Goal: Find contact information: Find contact information

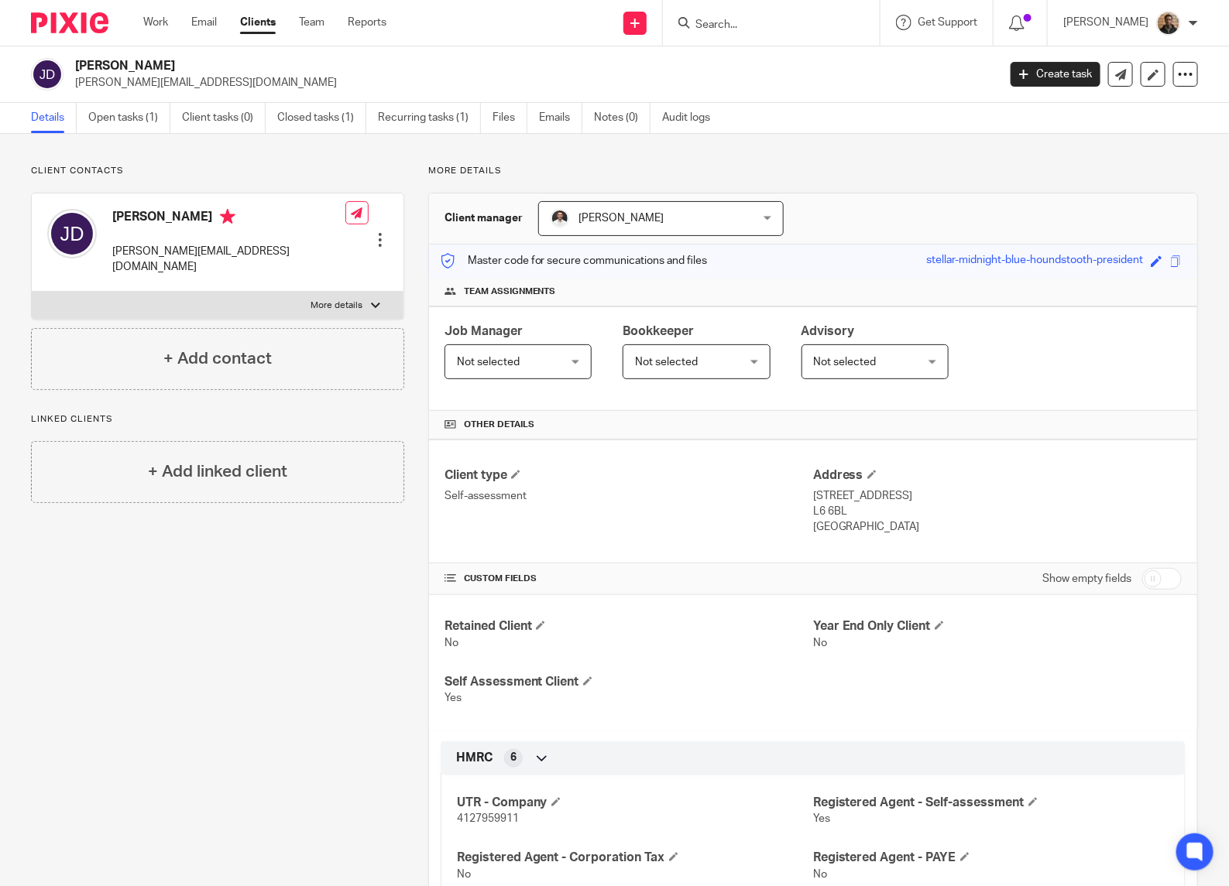
scroll to position [512, 0]
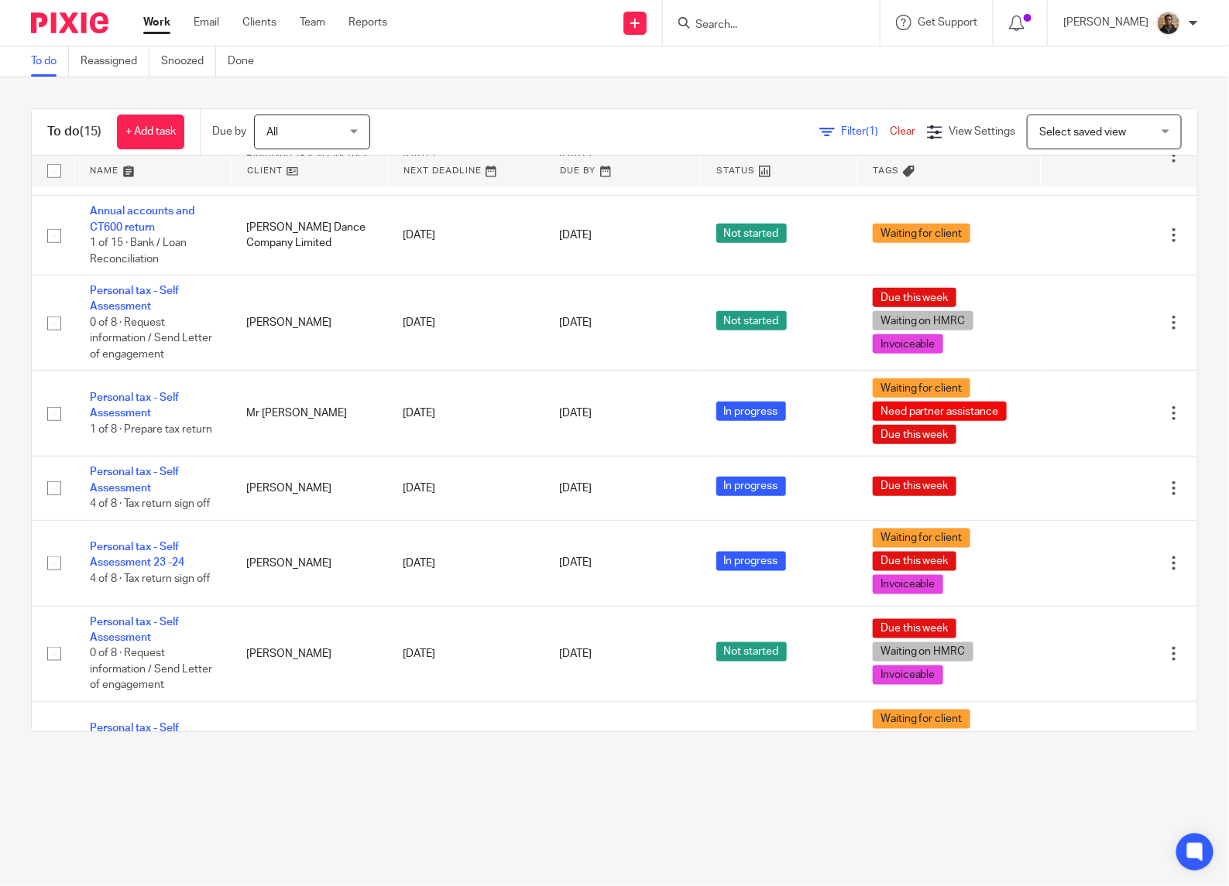
scroll to position [697, 0]
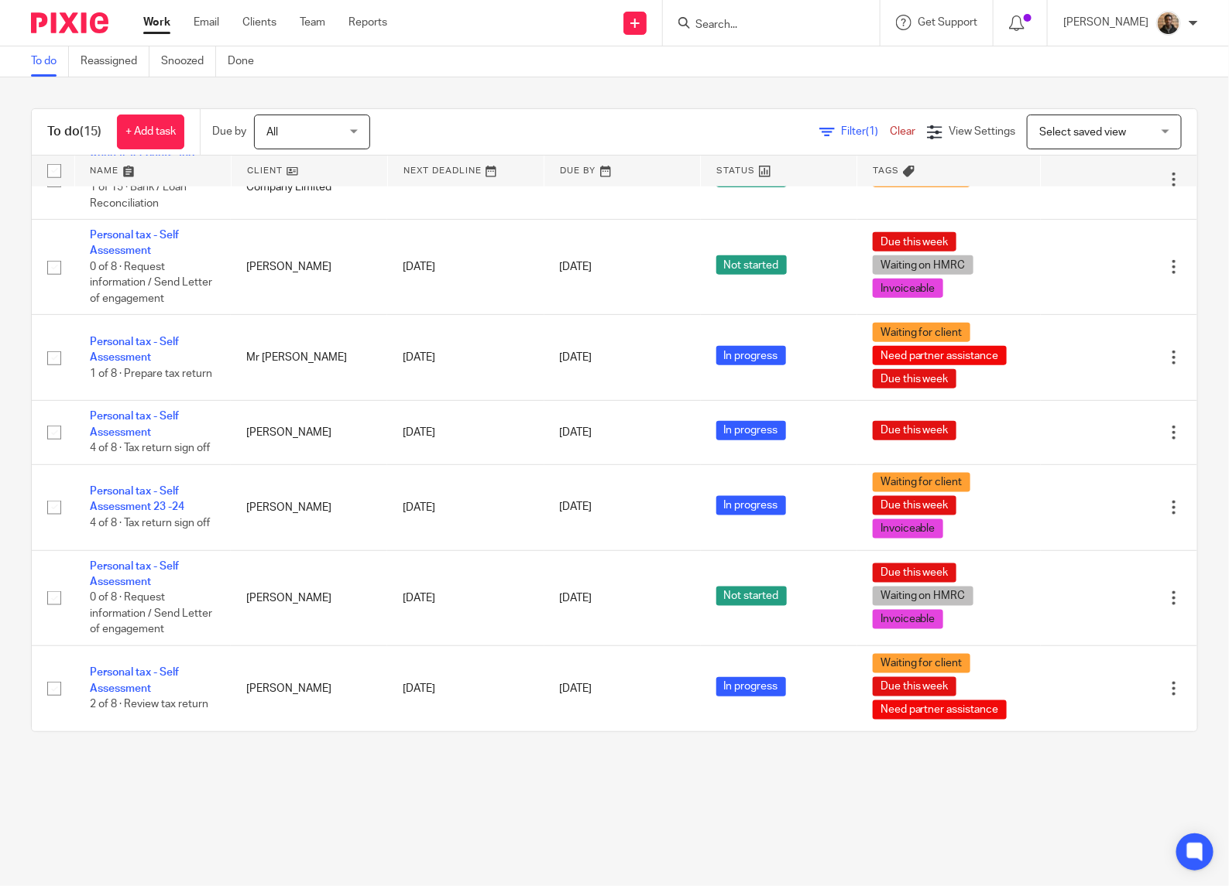
click at [755, 29] on input "Search" at bounding box center [763, 26] width 139 height 14
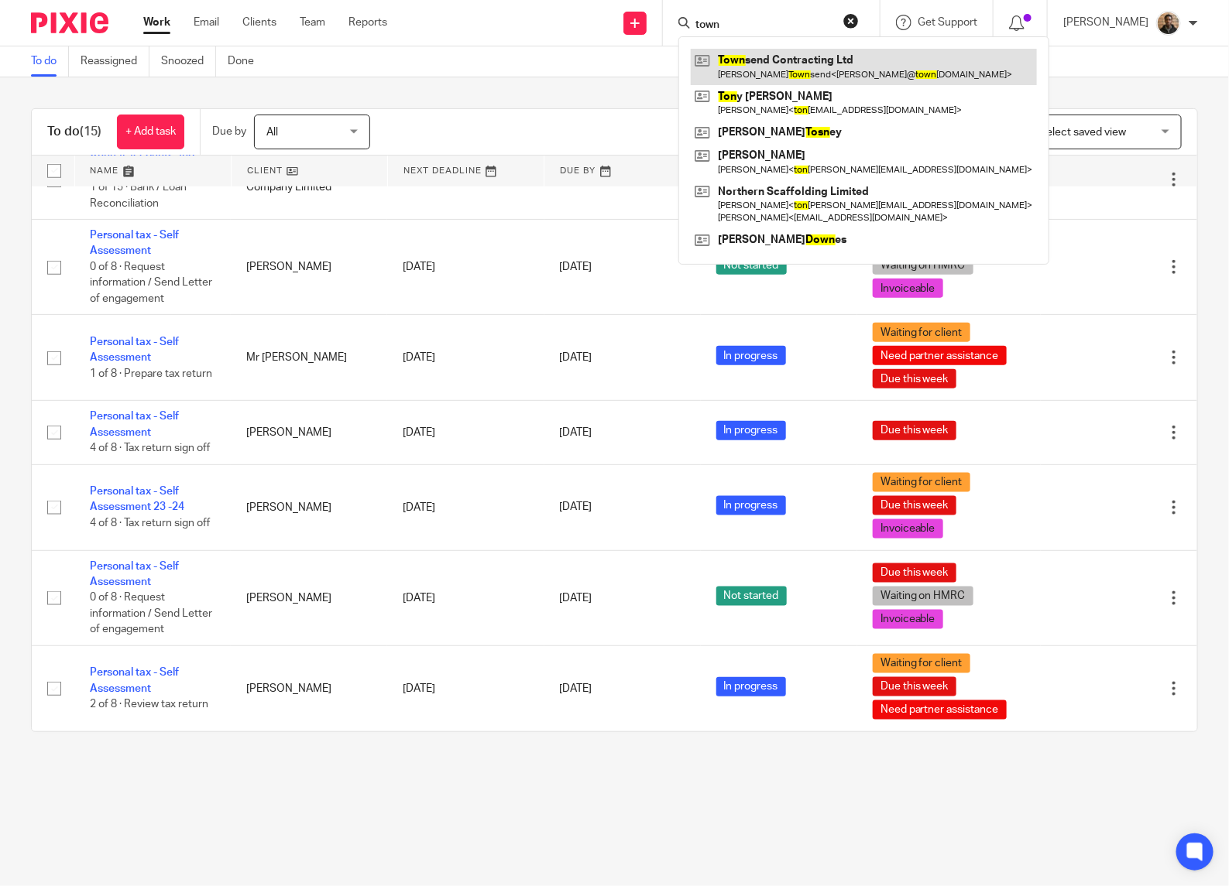
type input "town"
click at [809, 60] on link at bounding box center [864, 67] width 346 height 36
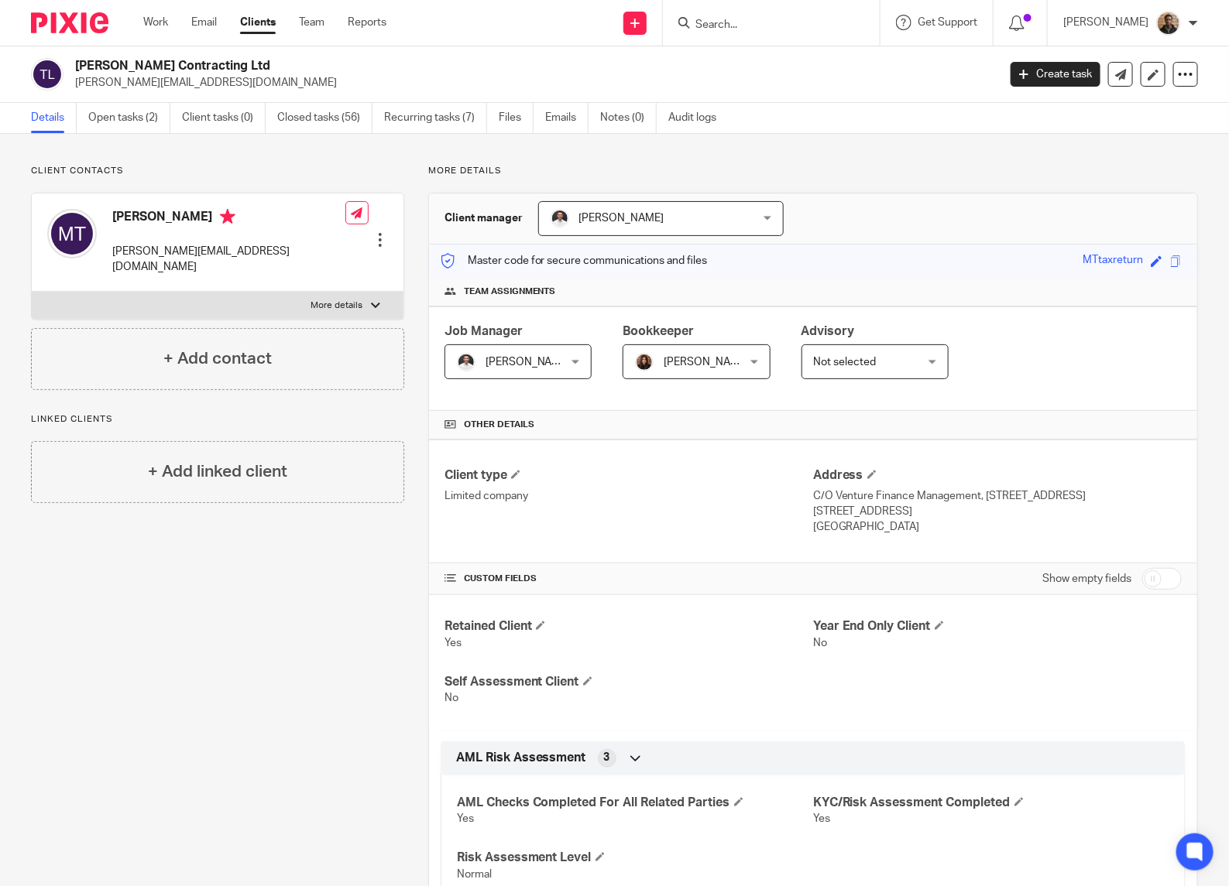
click at [775, 13] on form at bounding box center [776, 22] width 165 height 19
click at [772, 24] on input "Search" at bounding box center [763, 26] width 139 height 14
type input "v"
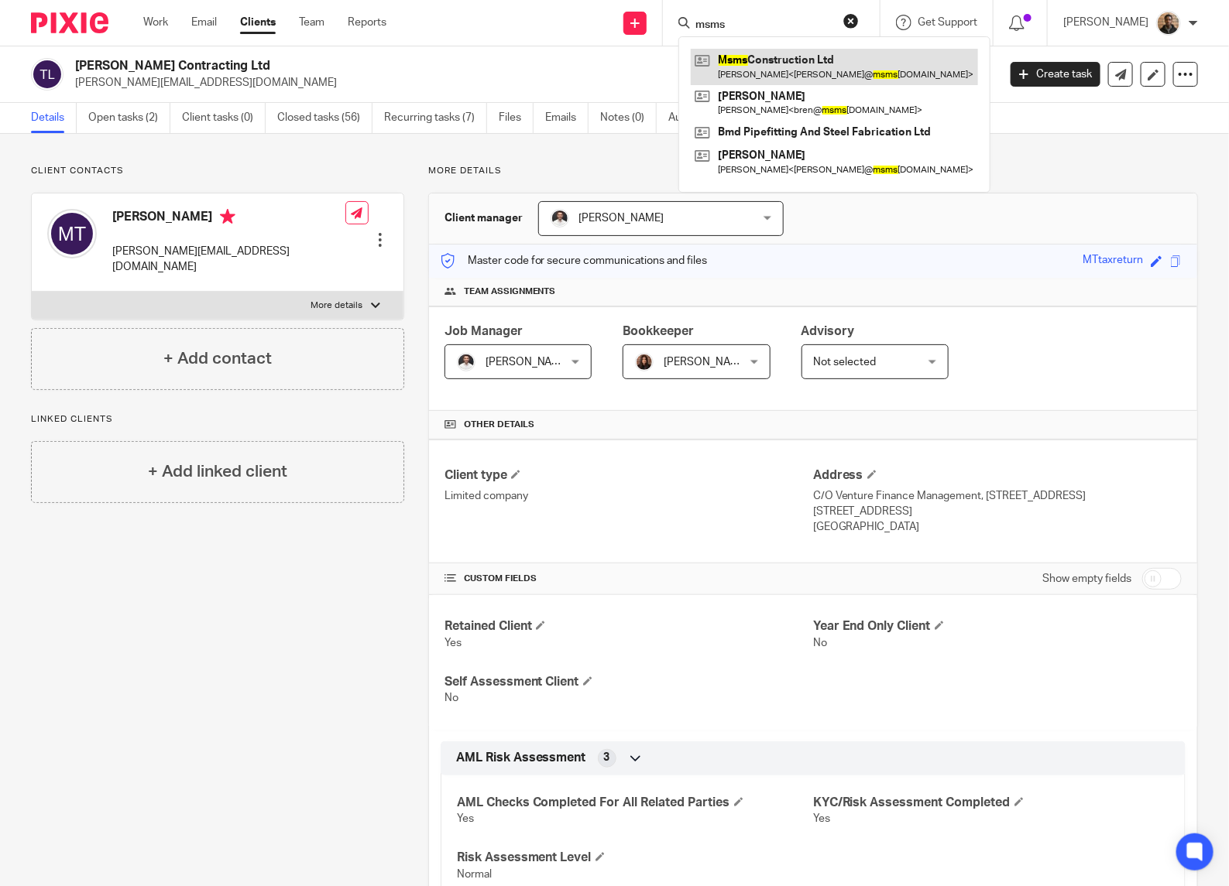
type input "msms"
click at [772, 63] on link at bounding box center [834, 67] width 287 height 36
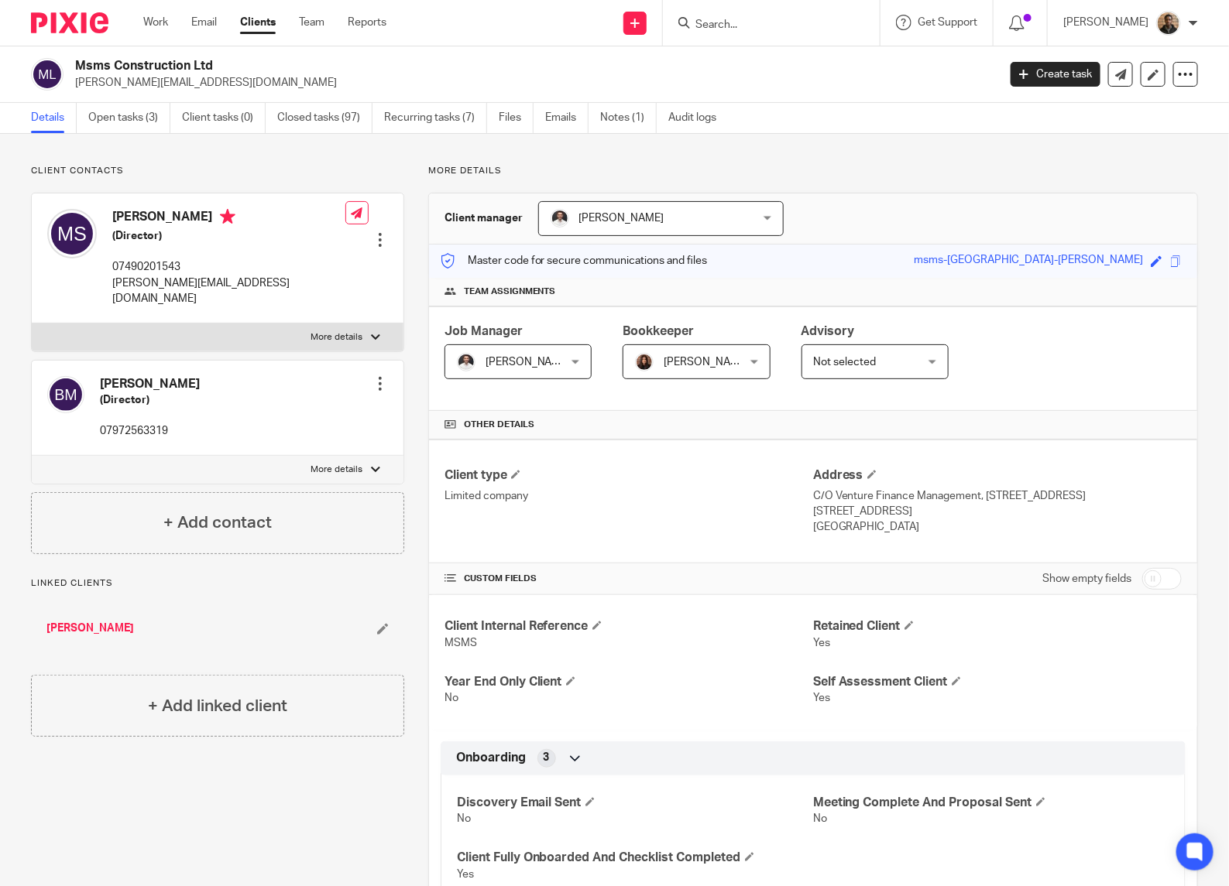
drag, startPoint x: 74, startPoint y: 83, endPoint x: 252, endPoint y: 90, distance: 179.0
click at [252, 90] on div "Msms Construction Ltd michael@msmsconstruction.co.uk" at bounding box center [509, 74] width 956 height 33
drag, startPoint x: 252, startPoint y: 90, endPoint x: 204, endPoint y: 83, distance: 49.3
copy p "michael@msmsconstruction.co.uk"
click at [756, 29] on input "Search" at bounding box center [763, 26] width 139 height 14
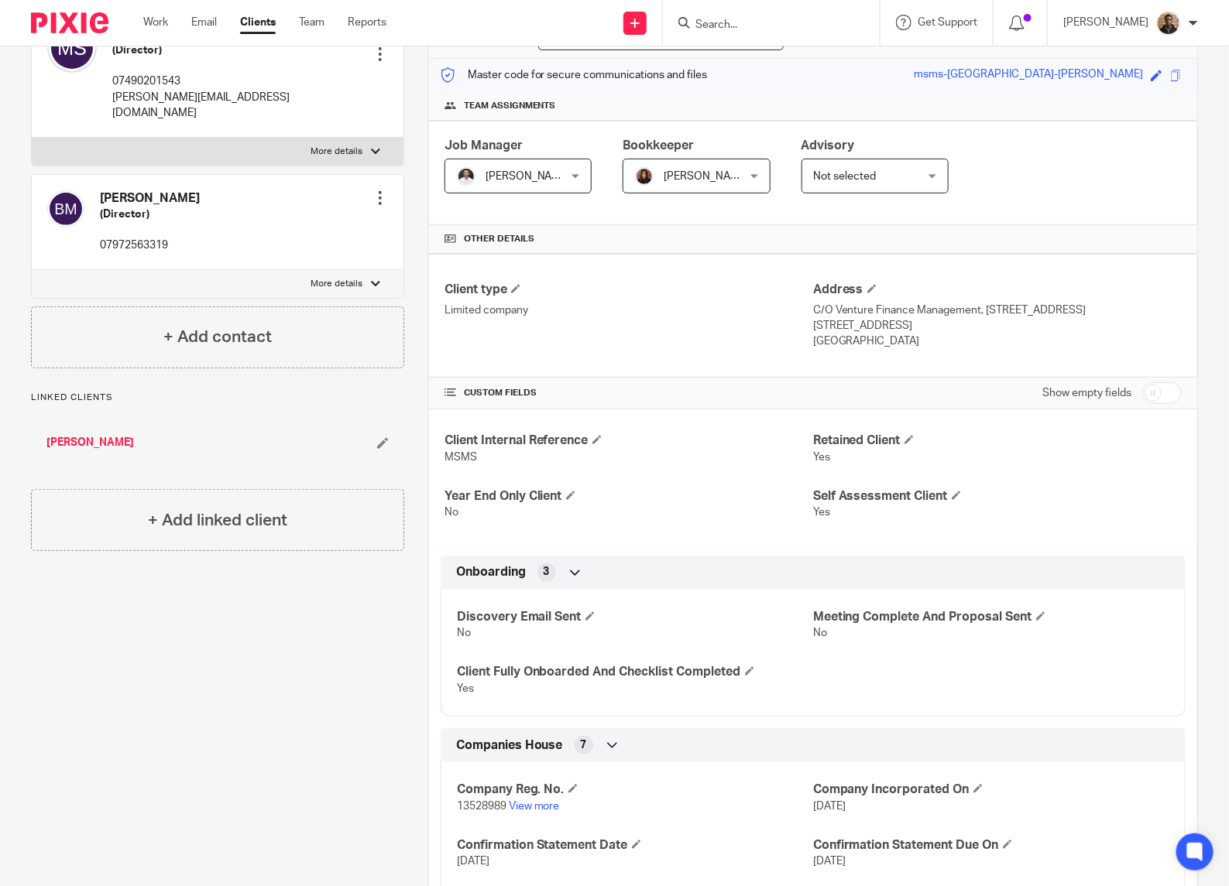
scroll to position [194, 0]
